Goal: Transaction & Acquisition: Book appointment/travel/reservation

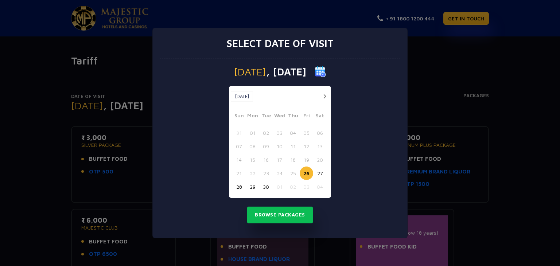
click at [327, 94] on button "button" at bounding box center [324, 96] width 9 height 9
click at [254, 160] on button "13" at bounding box center [252, 159] width 13 height 13
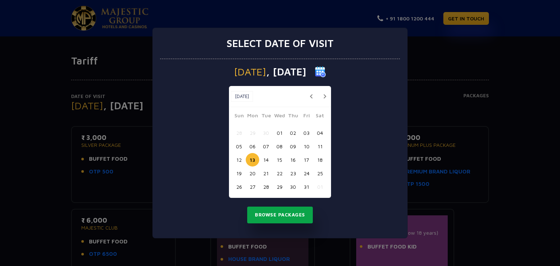
click at [285, 209] on button "Browse Packages" at bounding box center [280, 215] width 66 height 17
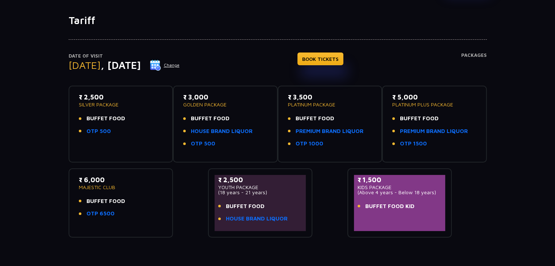
scroll to position [48, 0]
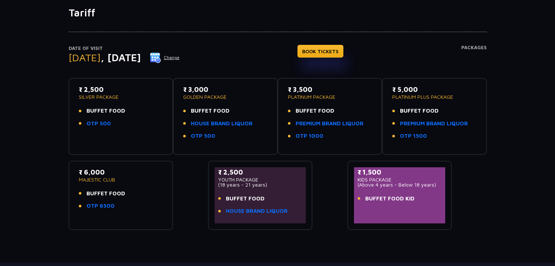
click at [475, 39] on div "Date of Visit [DATE] Change BOOK TICKETS Packages ₹ 2,500 SILVER PACKAGE BUFFET…" at bounding box center [277, 124] width 427 height 211
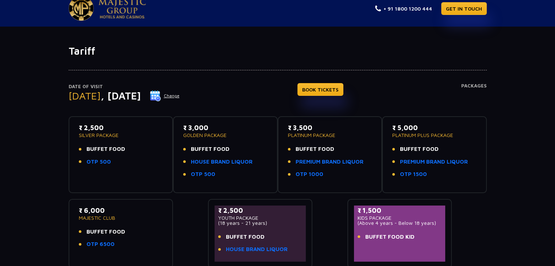
scroll to position [5, 0]
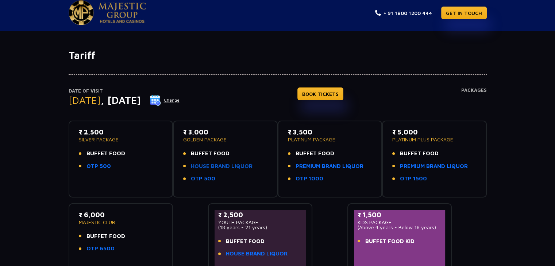
click at [213, 164] on link "HOUSE BRAND LIQUOR" at bounding box center [222, 166] width 62 height 8
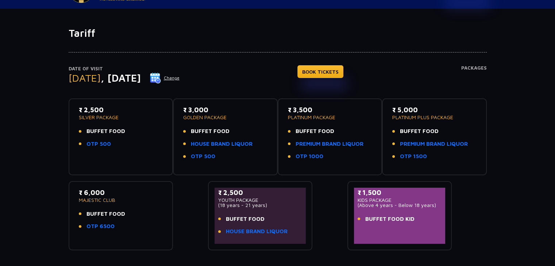
scroll to position [28, 0]
click at [337, 74] on link "BOOK TICKETS" at bounding box center [320, 71] width 46 height 13
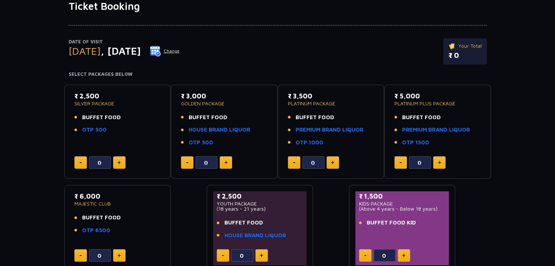
scroll to position [53, 0]
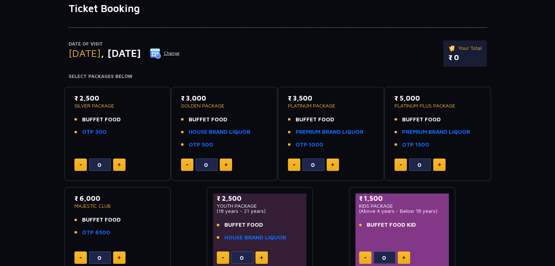
click at [119, 163] on img at bounding box center [118, 165] width 3 height 4
type input "1"
click at [226, 164] on img at bounding box center [225, 165] width 3 height 4
type input "1"
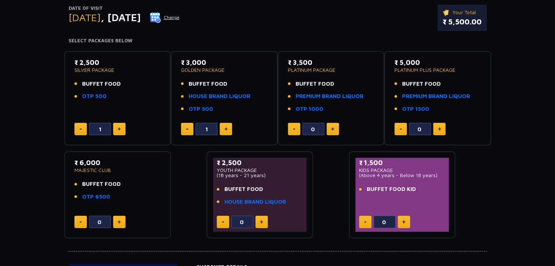
scroll to position [89, 0]
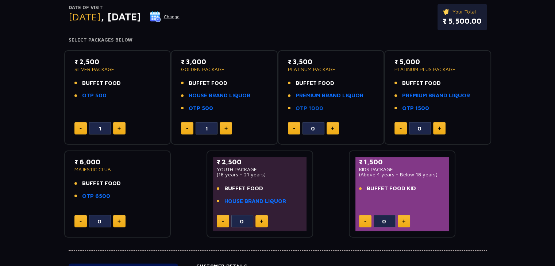
click at [306, 108] on link "OTP 1000" at bounding box center [309, 108] width 28 height 8
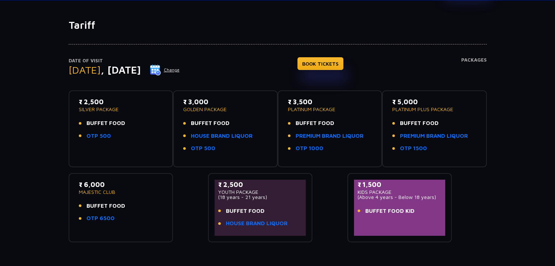
scroll to position [36, 0]
